Goal: Task Accomplishment & Management: Use online tool/utility

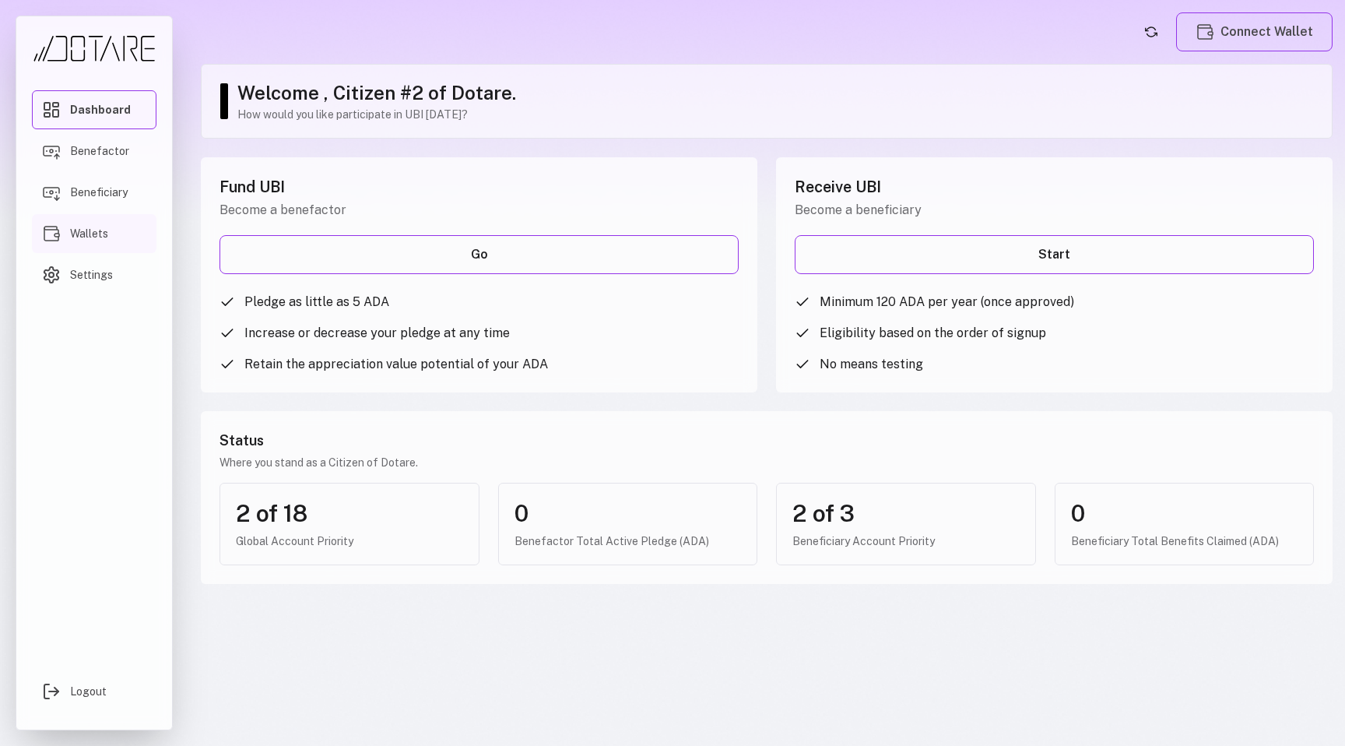
click at [125, 238] on link "Wallets" at bounding box center [94, 233] width 125 height 39
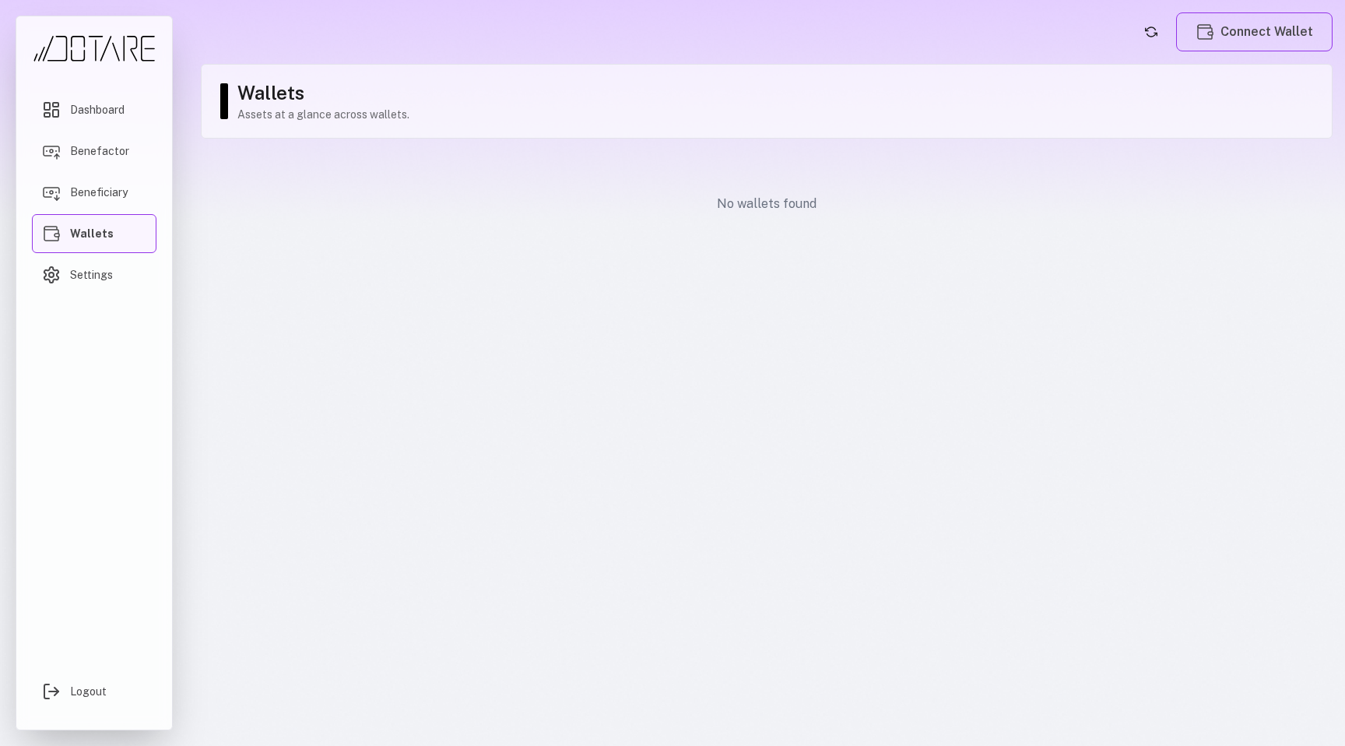
click at [312, 121] on p "Assets at a glance across wallets." at bounding box center [776, 115] width 1079 height 16
click at [84, 114] on span "Dashboard" at bounding box center [97, 110] width 54 height 16
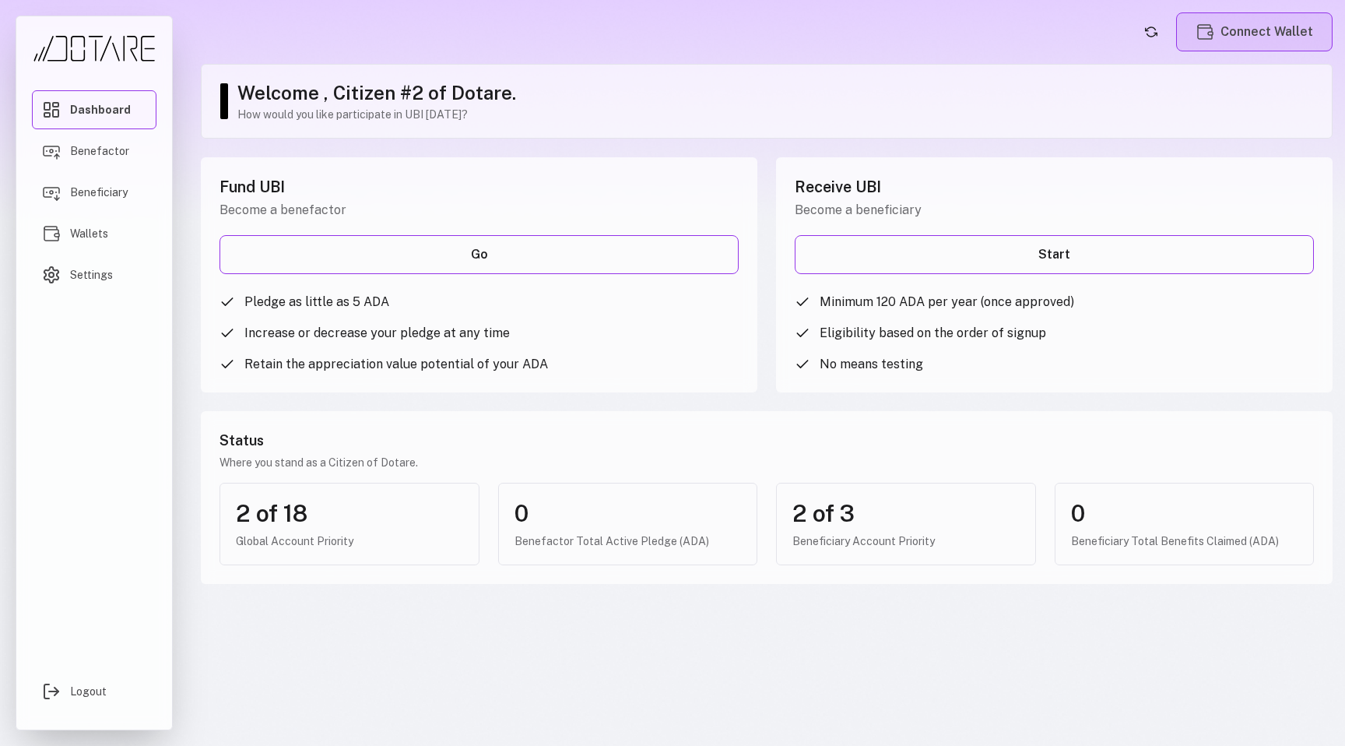
click at [1271, 26] on button "Connect Wallet" at bounding box center [1254, 31] width 156 height 39
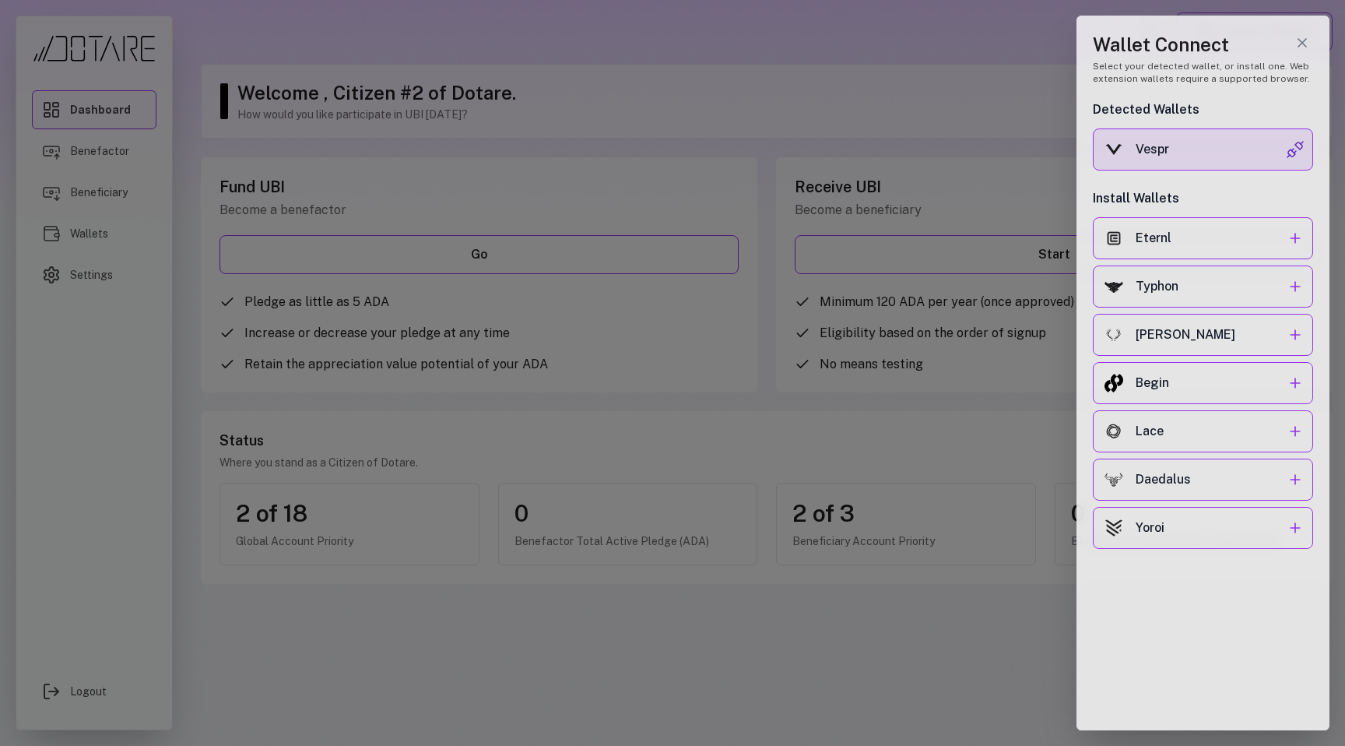
click at [1235, 147] on div "Vespr" at bounding box center [1211, 149] width 150 height 19
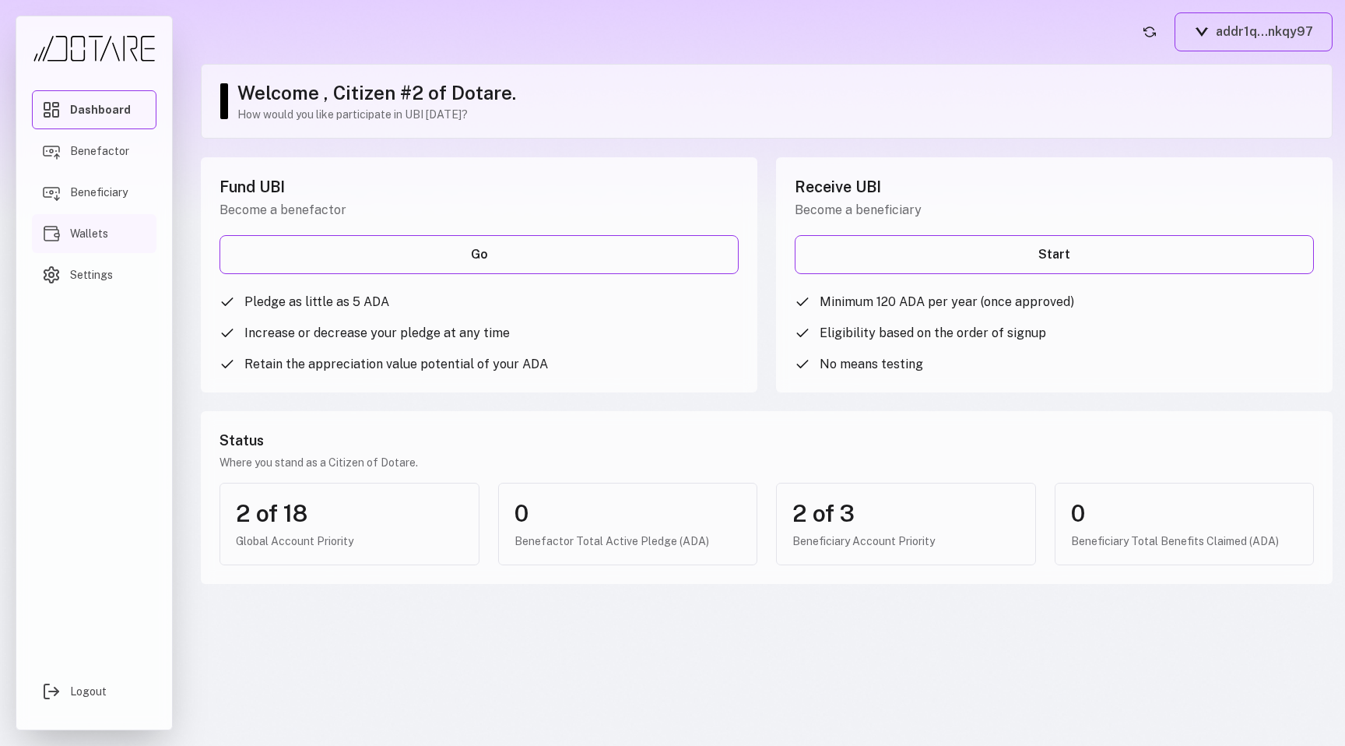
click at [110, 240] on link "Wallets" at bounding box center [94, 233] width 125 height 39
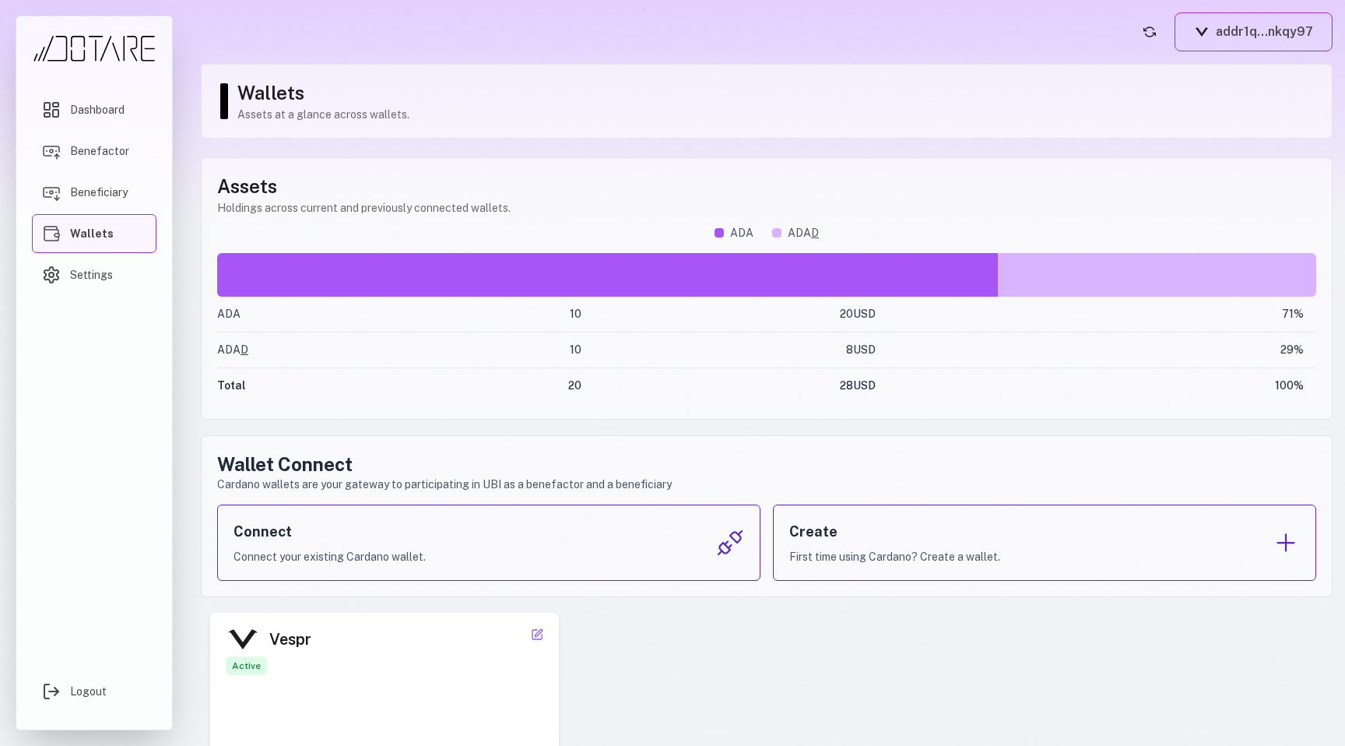
scroll to position [107, 0]
